Goal: Register for event/course

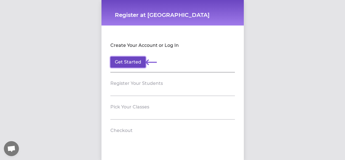
click at [126, 63] on button "Get Started" at bounding box center [127, 62] width 35 height 11
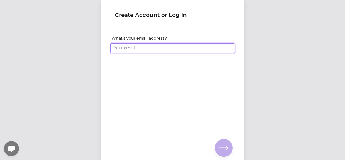
click at [148, 51] on input "What's your email address?" at bounding box center [172, 48] width 124 height 10
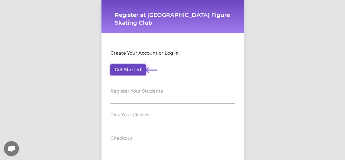
click at [125, 72] on button "Get Started" at bounding box center [127, 69] width 35 height 11
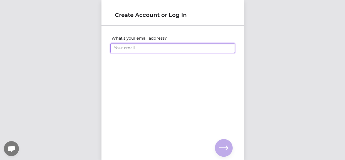
click at [158, 49] on input "What's your email address?" at bounding box center [172, 48] width 124 height 10
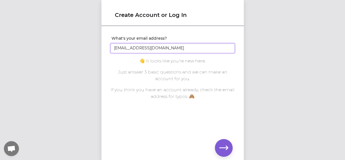
type input "vreillo@comcast.net"
click at [220, 147] on icon "button" at bounding box center [223, 148] width 9 height 9
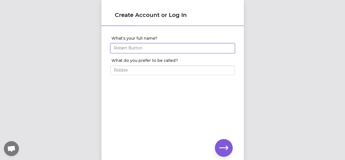
click at [163, 49] on input "What's your full name?" at bounding box center [172, 48] width 124 height 10
type input "zoe"
type input "Zoe Reillo"
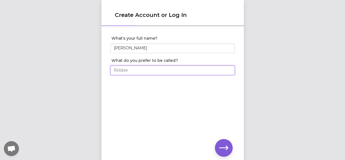
click at [154, 73] on input "What do you prefer to be called?" at bounding box center [172, 71] width 124 height 10
type input "zoe"
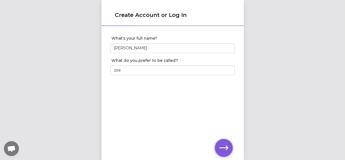
click at [224, 148] on icon "button" at bounding box center [223, 148] width 9 height 4
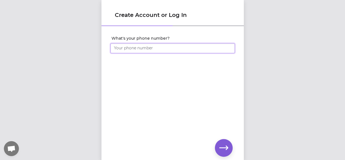
click at [188, 48] on input "What's your phone number?" at bounding box center [172, 48] width 124 height 10
type input "(509) 953-8188"
click at [217, 151] on button "button" at bounding box center [224, 148] width 18 height 18
click at [226, 148] on icon "button" at bounding box center [223, 148] width 9 height 9
click at [222, 147] on icon "button" at bounding box center [223, 148] width 9 height 9
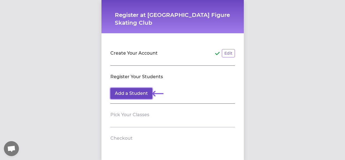
click at [145, 96] on button "Add a Student" at bounding box center [131, 93] width 42 height 11
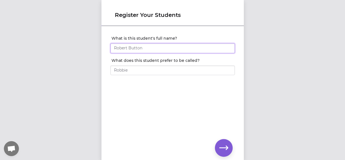
click at [150, 49] on input "What is this student's full name?" at bounding box center [172, 48] width 124 height 10
type input "zoe"
type input "[PERSON_NAME]"
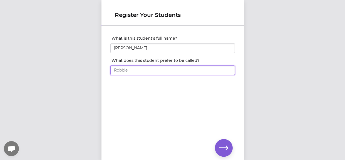
click at [141, 73] on input "What does this student prefer to be called?" at bounding box center [172, 71] width 124 height 10
type input "zoe"
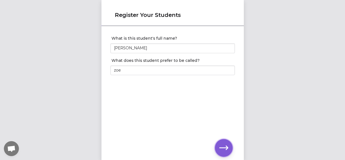
click at [222, 148] on icon "button" at bounding box center [223, 148] width 9 height 4
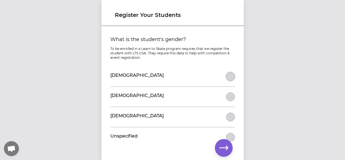
click at [229, 78] on button "What is the student's gender?" at bounding box center [230, 76] width 9 height 9
click at [223, 150] on icon "button" at bounding box center [223, 148] width 9 height 9
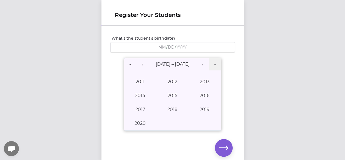
click at [166, 45] on span "/" at bounding box center [166, 47] width 1 height 6
click at [132, 63] on button "«" at bounding box center [130, 64] width 12 height 12
click at [202, 64] on button "›" at bounding box center [202, 64] width 12 height 12
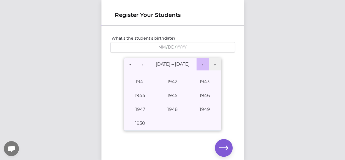
click at [202, 64] on button "›" at bounding box center [202, 64] width 12 height 12
click at [201, 64] on button "›" at bounding box center [202, 64] width 12 height 12
click at [145, 92] on button "1964" at bounding box center [140, 96] width 32 height 14
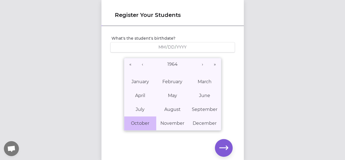
click at [147, 124] on abbr "October" at bounding box center [140, 123] width 18 height 5
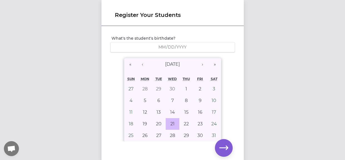
click at [170, 123] on abbr "21" at bounding box center [172, 123] width 4 height 5
type input "1964-10-21"
type input "10"
type input "21"
type input "1964"
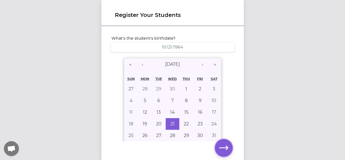
click at [223, 149] on icon "button" at bounding box center [223, 148] width 9 height 9
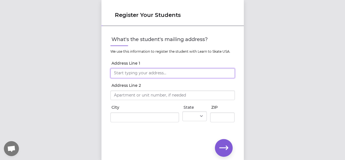
click at [187, 73] on input "Address Line 1" at bounding box center [172, 73] width 124 height 10
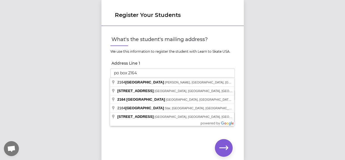
click at [257, 68] on div "Register Your Students What's the student's mailing address? We use this inform…" at bounding box center [172, 80] width 345 height 160
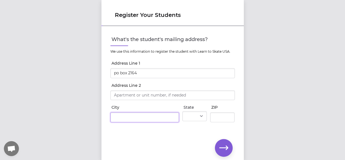
click at [171, 117] on input "City" at bounding box center [144, 117] width 69 height 10
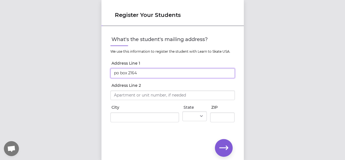
click at [140, 73] on input "po box 2164" at bounding box center [172, 73] width 124 height 10
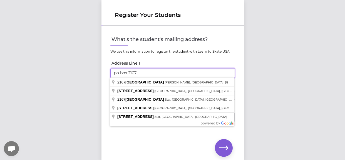
type input "po box 2167"
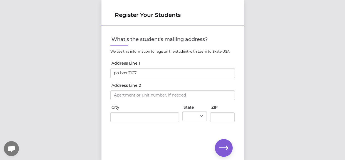
click at [264, 131] on div "Register Your Students What's the student's mailing address? We use this inform…" at bounding box center [172, 80] width 345 height 160
click at [169, 117] on input "City" at bounding box center [144, 117] width 69 height 10
type input "spokane"
click at [197, 116] on select "AL AK AS AZ AR CA CO CT DE DC FM FL GA GU HI ID IL IN IA KS KY LA ME MH MD MA M…" at bounding box center [194, 116] width 24 height 10
select select "WA"
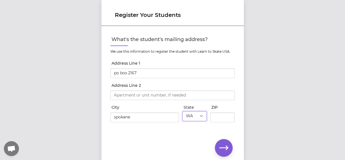
click at [182, 111] on select "AL AK AS AZ AR CA CO CT DE DC FM FL GA GU HI ID IL IN IA KS KY LA ME MH MD MA M…" at bounding box center [194, 116] width 24 height 10
click at [220, 119] on input "ZIP" at bounding box center [222, 117] width 24 height 10
type input "99210"
click at [229, 153] on button "button" at bounding box center [224, 148] width 18 height 18
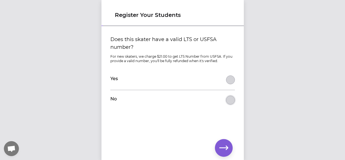
click at [227, 100] on button "Does this skater have a valid LTS or USFSA number?" at bounding box center [230, 100] width 9 height 9
click at [226, 147] on icon "button" at bounding box center [223, 148] width 9 height 9
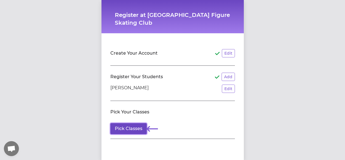
click at [128, 130] on button "Pick Classes" at bounding box center [128, 128] width 36 height 11
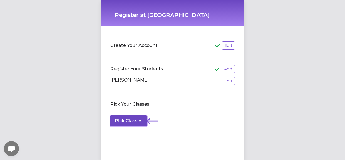
click at [134, 121] on button "Pick Classes" at bounding box center [128, 120] width 36 height 11
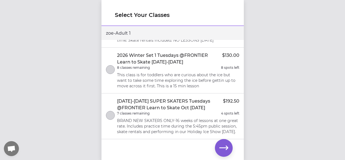
scroll to position [207, 0]
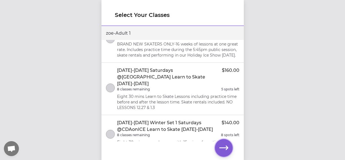
click at [222, 147] on icon "button" at bounding box center [223, 148] width 9 height 4
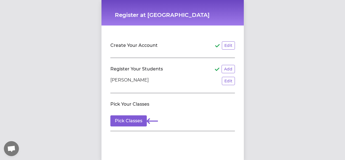
scroll to position [18, 0]
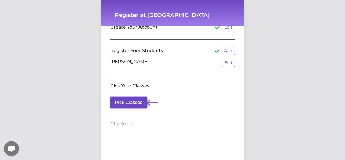
click at [130, 104] on button "Pick Classes" at bounding box center [128, 102] width 36 height 11
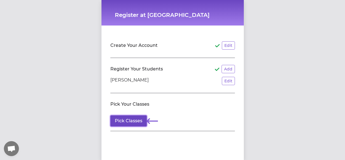
click at [139, 123] on button "Pick Classes" at bounding box center [128, 120] width 36 height 11
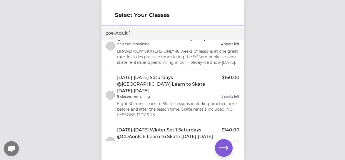
scroll to position [207, 0]
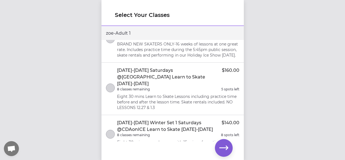
click at [182, 67] on p "[DATE]-[DATE] Saturdays @[GEOGRAPHIC_DATA] Learn to Skate [DATE]-[DATE]" at bounding box center [169, 77] width 105 height 20
click at [224, 150] on icon "button" at bounding box center [223, 148] width 9 height 9
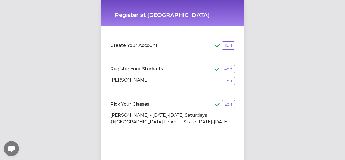
scroll to position [35, 0]
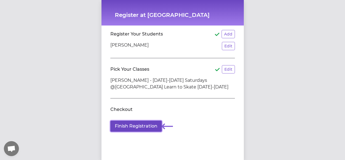
click at [147, 126] on button "Finish Registration" at bounding box center [135, 126] width 51 height 11
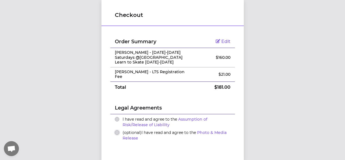
click at [115, 130] on button "(optional) I have read and agree to the Photo & Media Release" at bounding box center [117, 132] width 4 height 4
click at [116, 117] on button "I have read and agree to the Assumption of Risk/Release of Liability" at bounding box center [117, 119] width 4 height 4
